Goal: Obtain resource: Download file/media

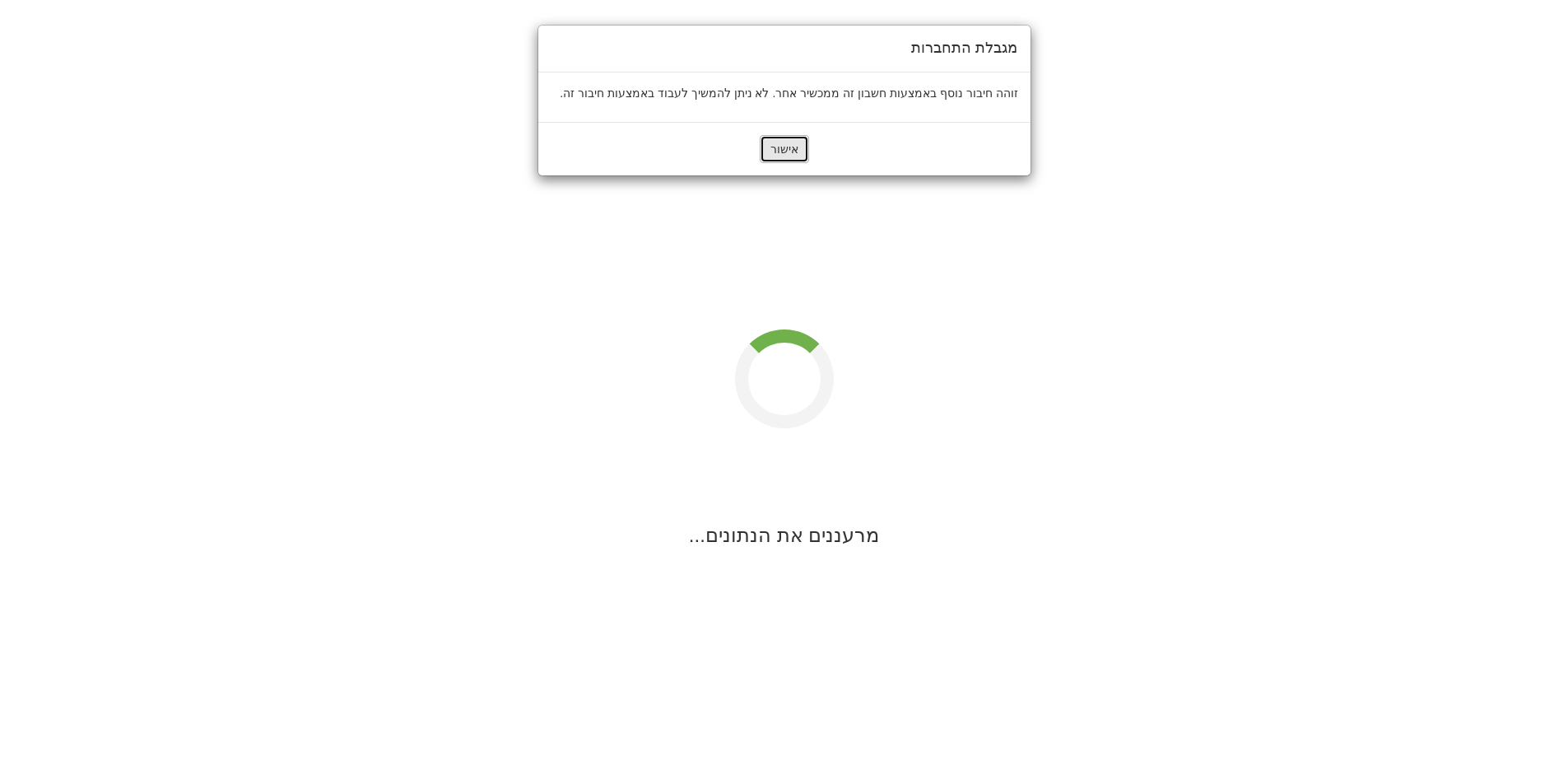
click at [797, 148] on button "אישור" at bounding box center [784, 149] width 49 height 28
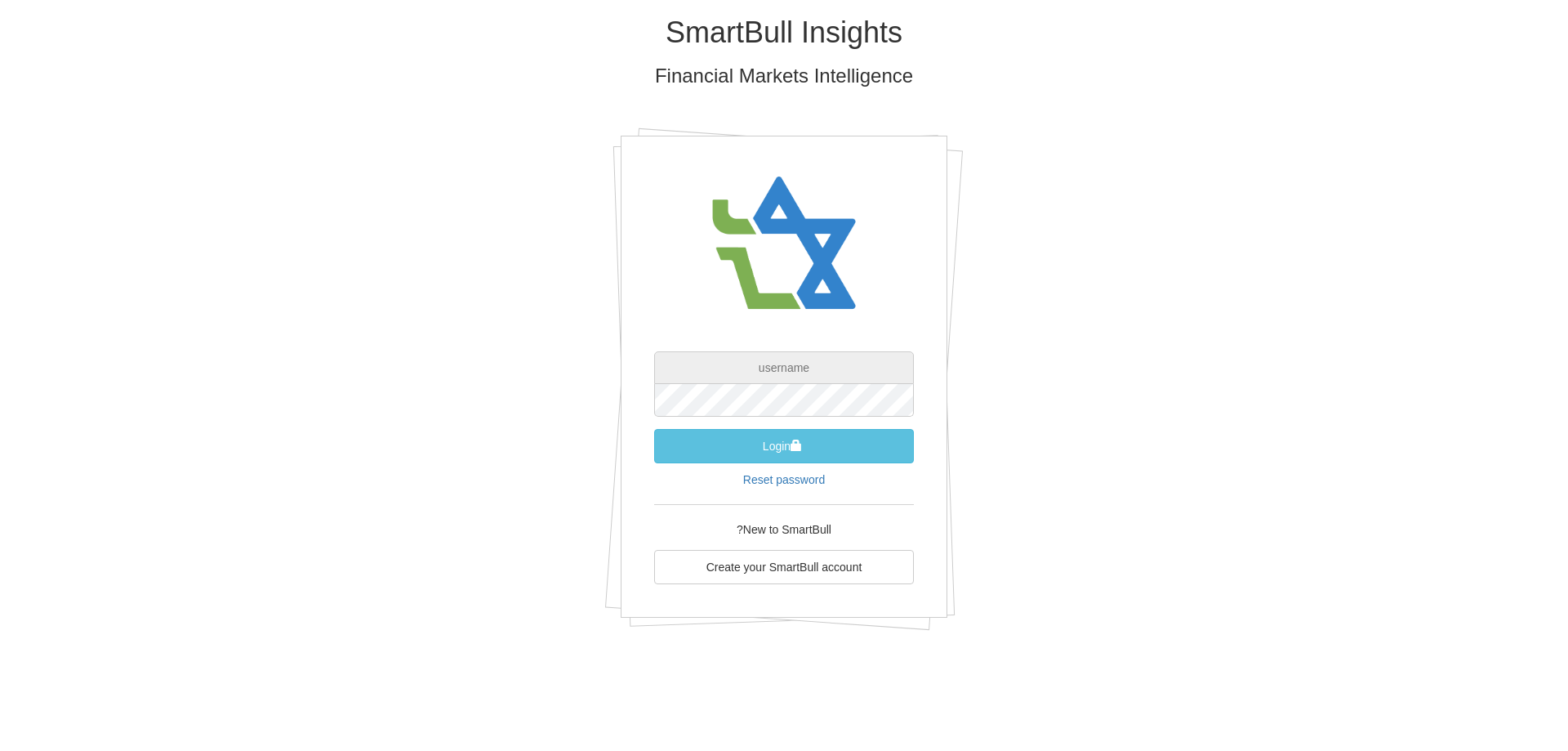
type input "[PERSON_NAME][EMAIL_ADDRESS][DOMAIN_NAME]"
click at [804, 439] on button "Login" at bounding box center [784, 446] width 260 height 35
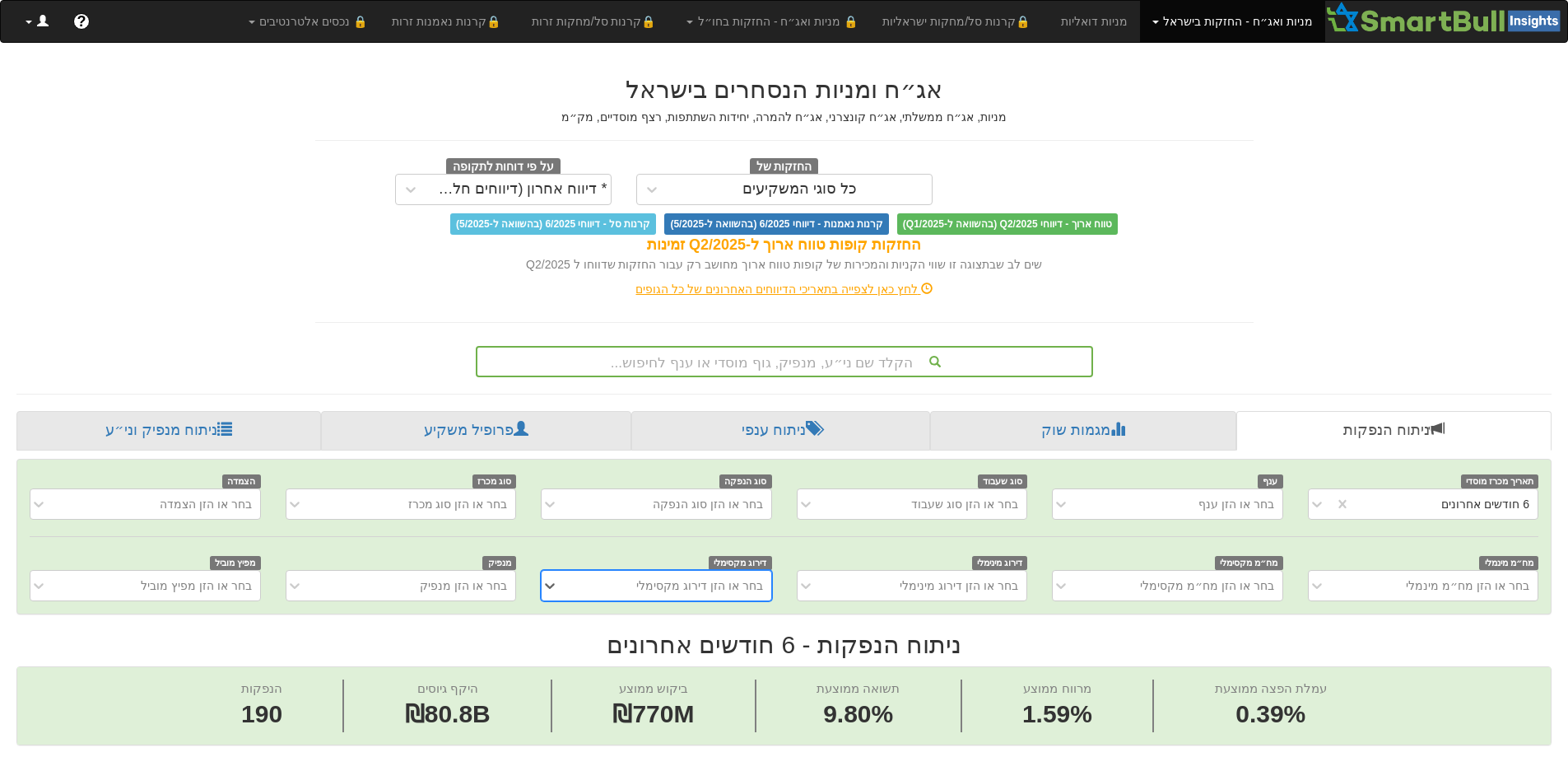
click at [31, 22] on span at bounding box center [29, 22] width 6 height 4
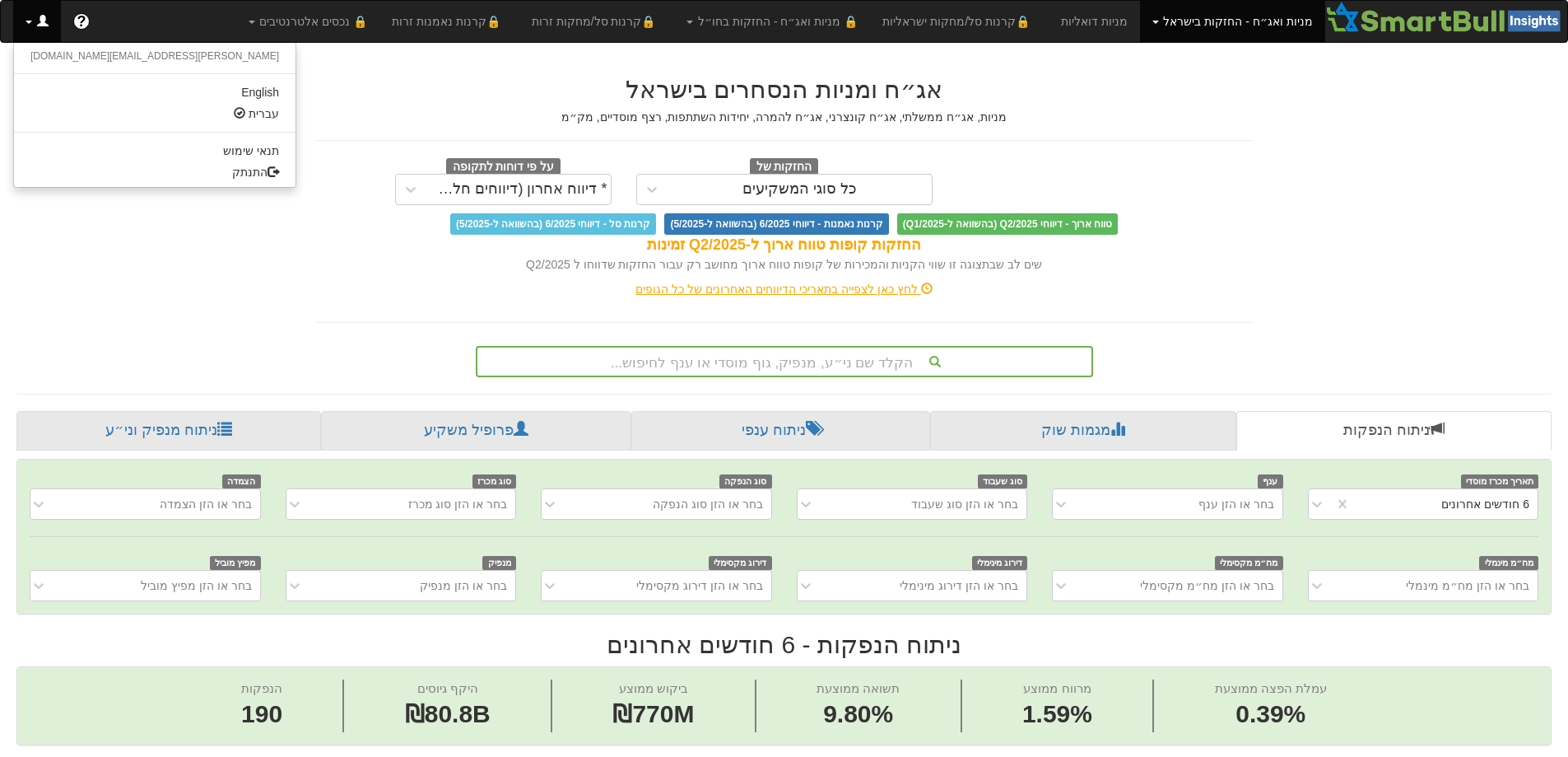
click at [31, 22] on span at bounding box center [29, 22] width 6 height 4
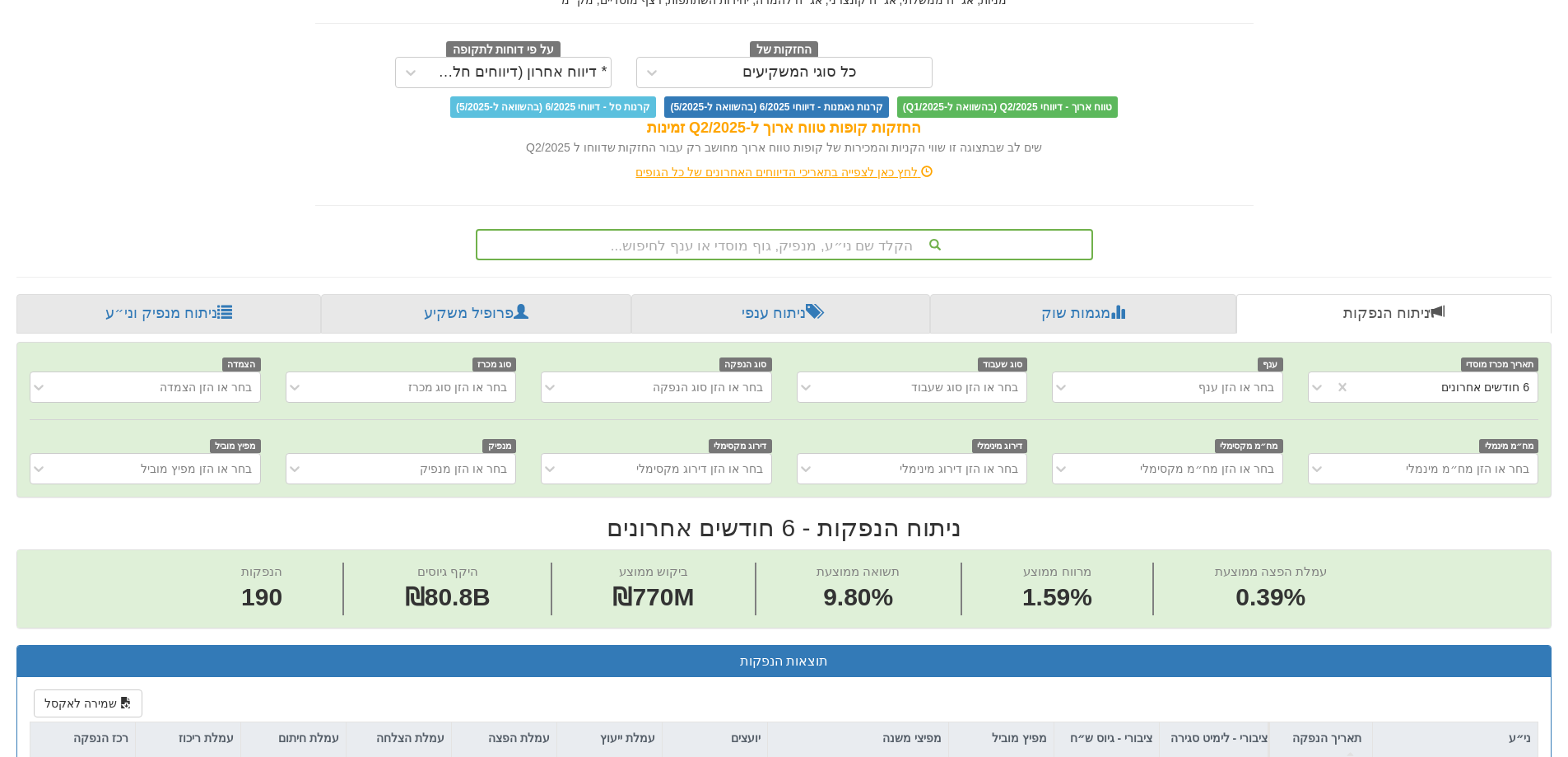
scroll to position [82, 0]
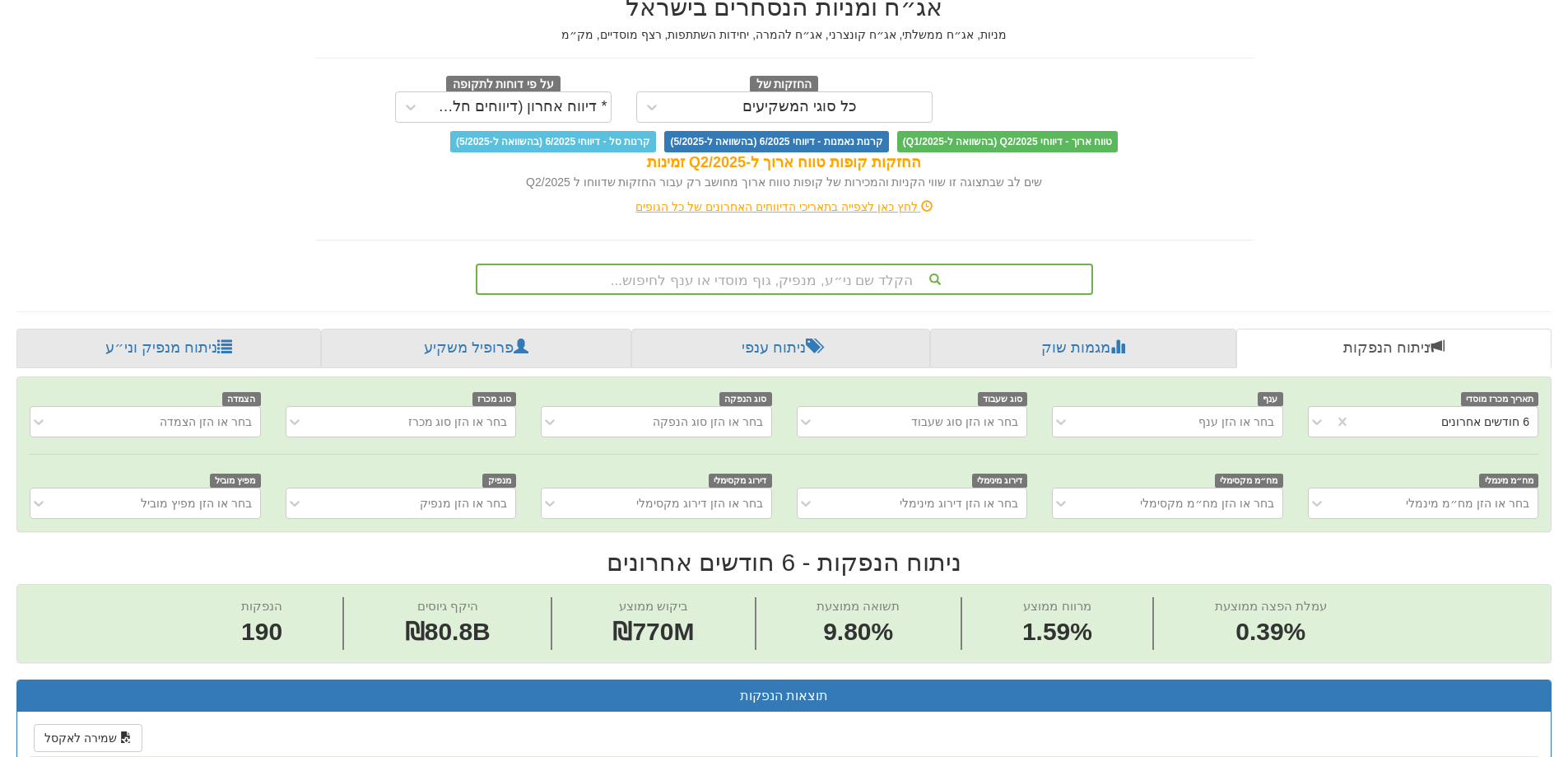
click at [959, 276] on div "הקלד שם ני״ע, מנפיק, גוף מוסדי או ענף לחיפוש..." at bounding box center [784, 278] width 614 height 28
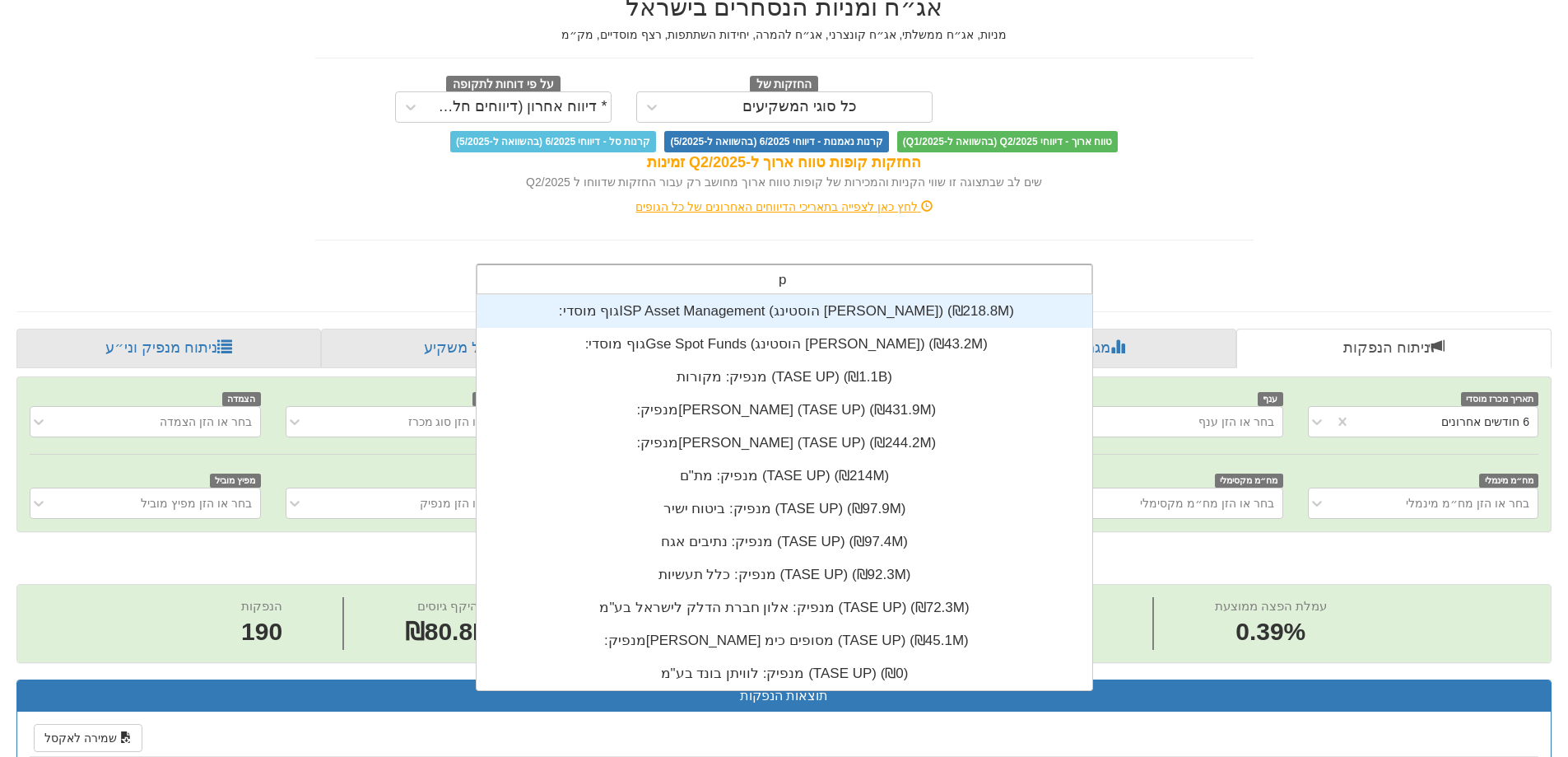
scroll to position [396, 0]
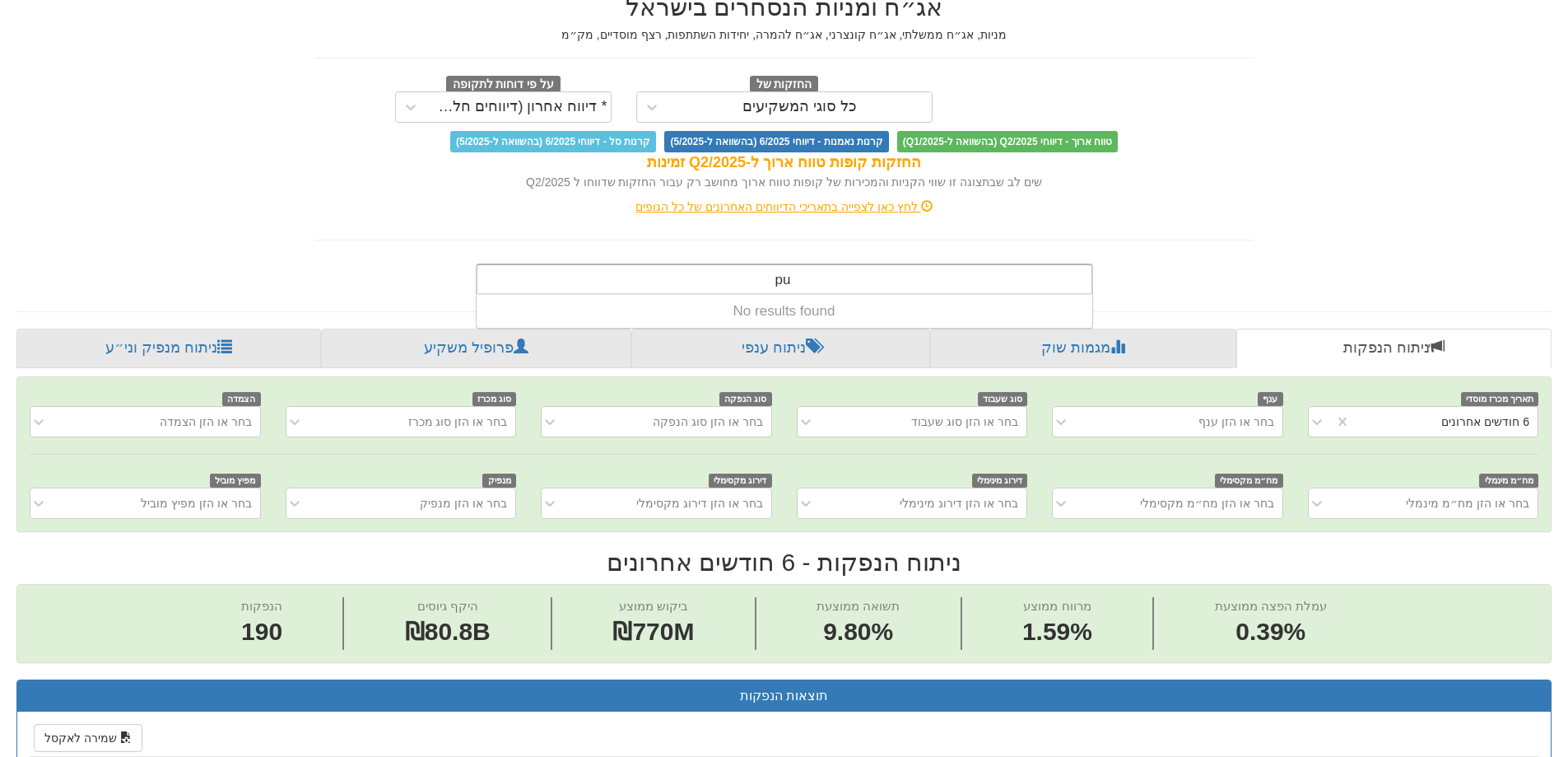
type input "p"
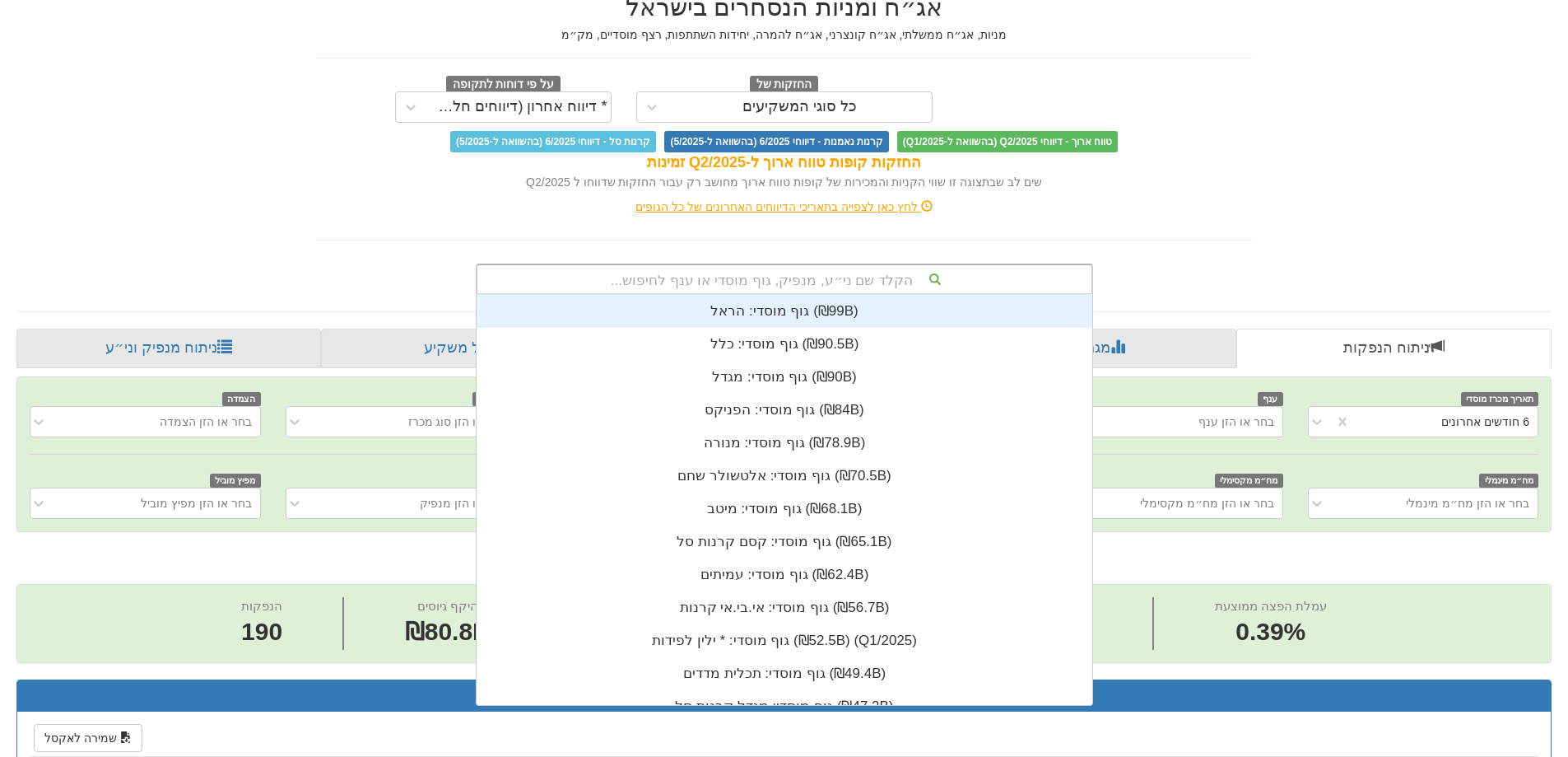
scroll to position [13, 0]
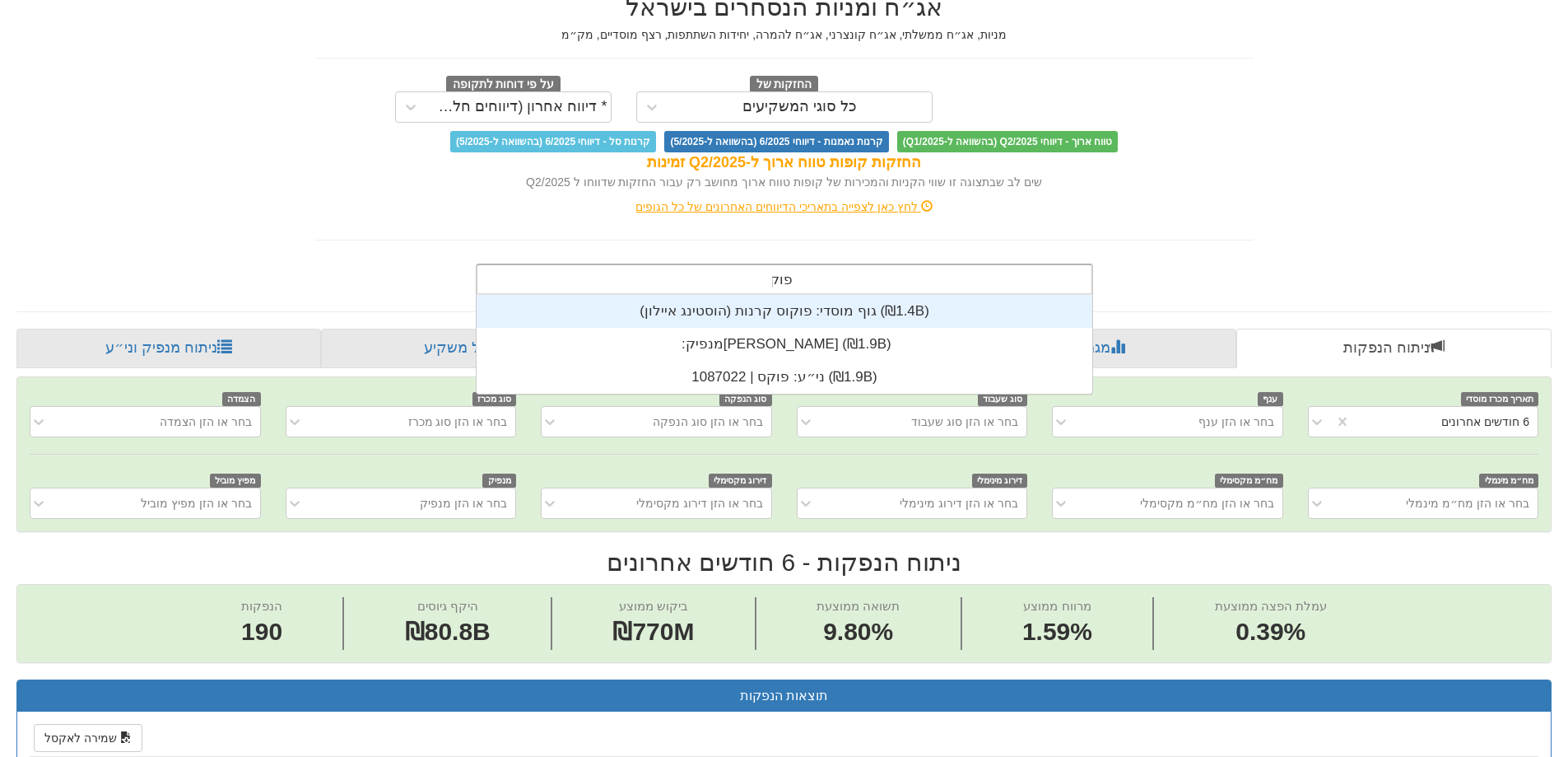
type input "פוקס"
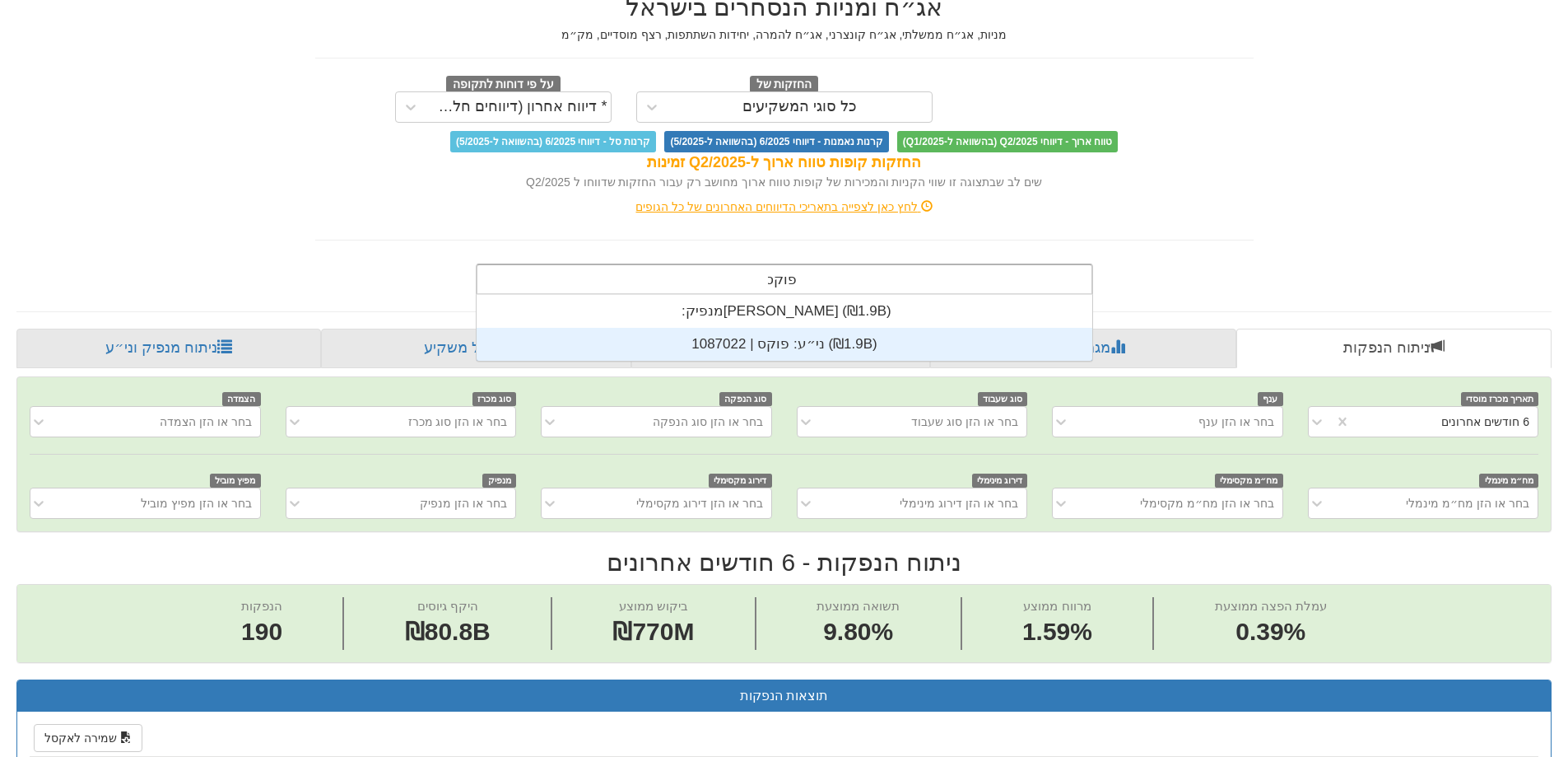
click at [844, 337] on div "ני״ע: ‏פוקס | 1087022 ‎(₪1.9B)‎" at bounding box center [784, 344] width 616 height 33
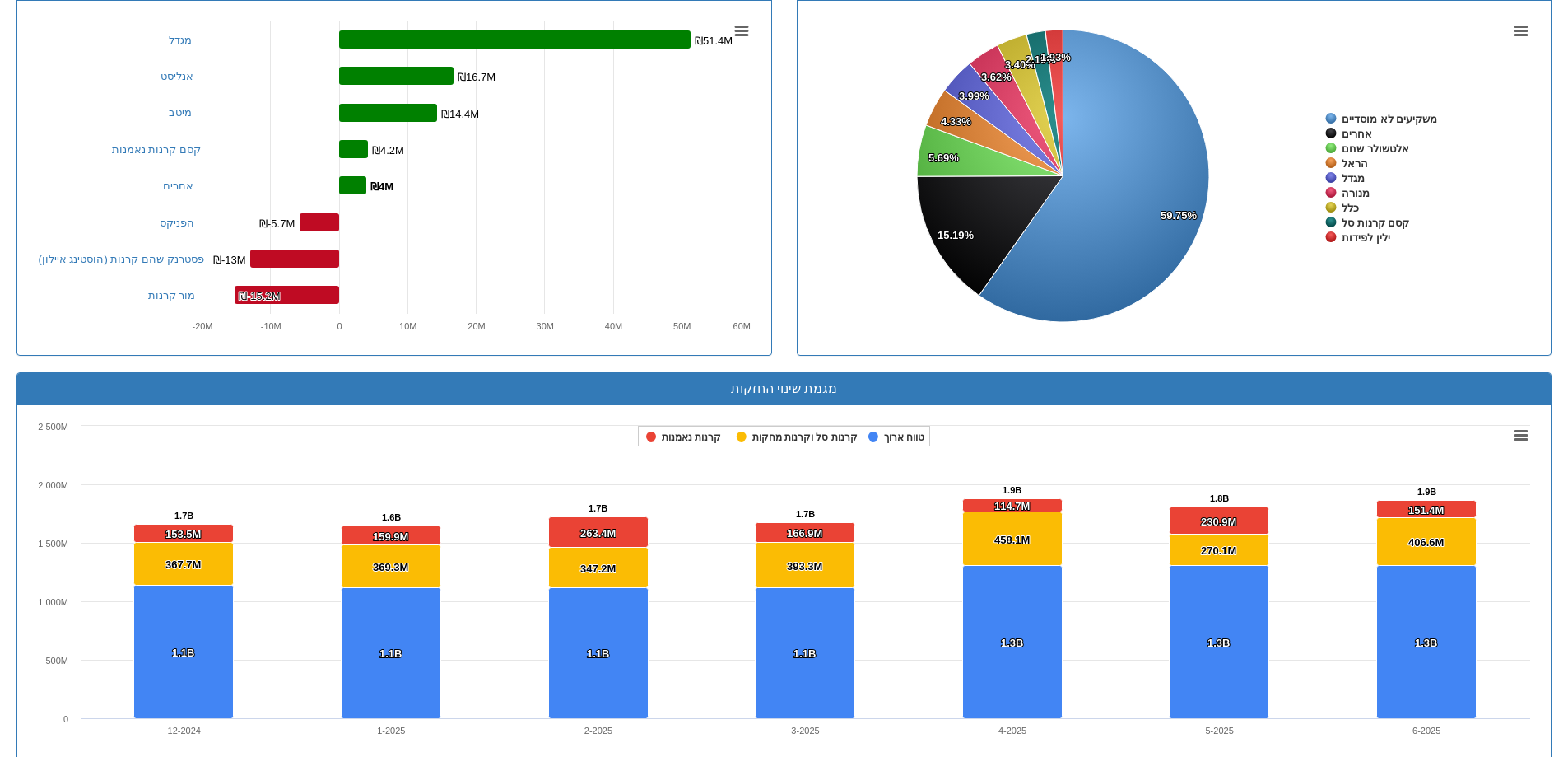
scroll to position [1236, 0]
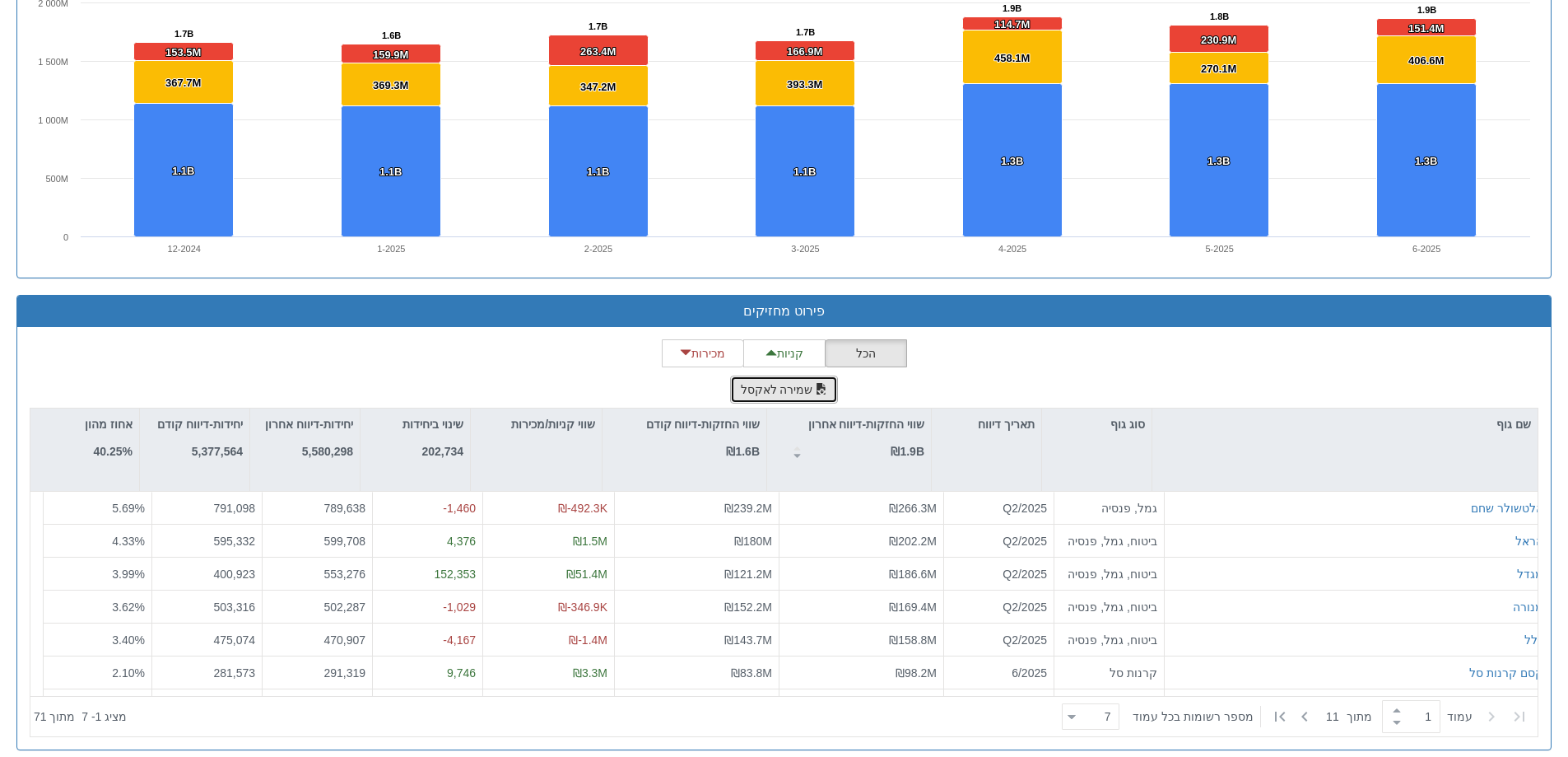
click at [792, 383] on button "שמירה לאקסל" at bounding box center [784, 389] width 109 height 28
